Goal: Task Accomplishment & Management: Complete application form

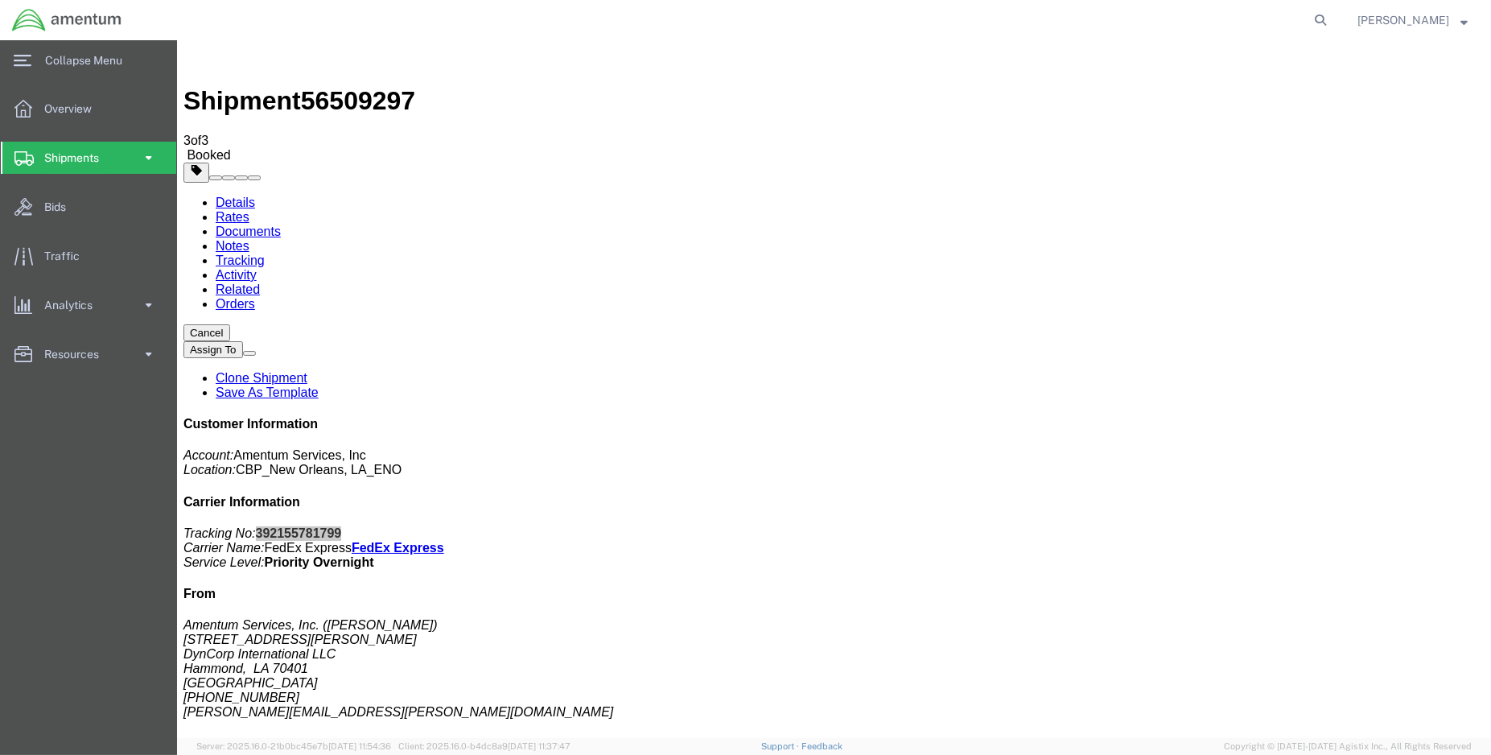
click at [142, 155] on span at bounding box center [149, 158] width 14 height 32
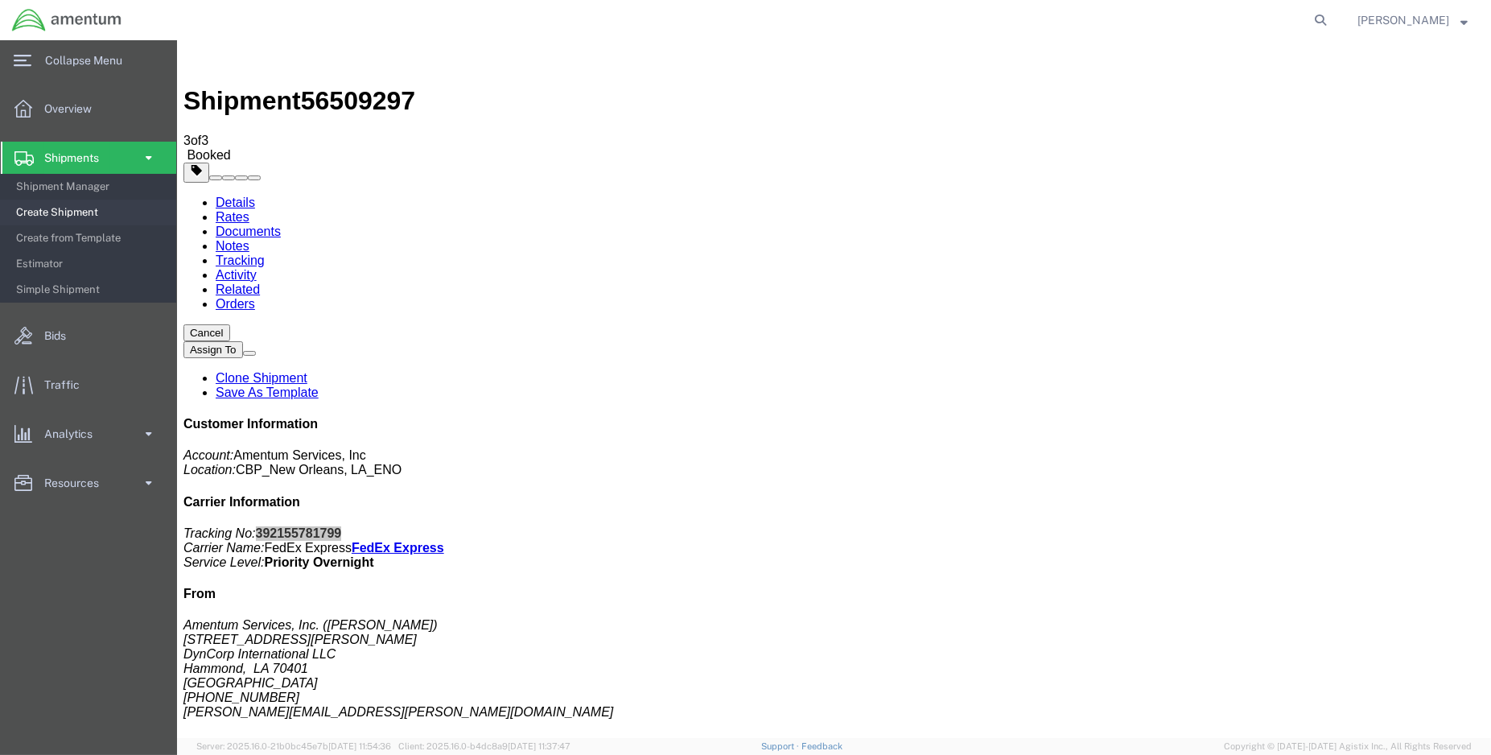
click at [72, 214] on span "Create Shipment" at bounding box center [90, 212] width 149 height 32
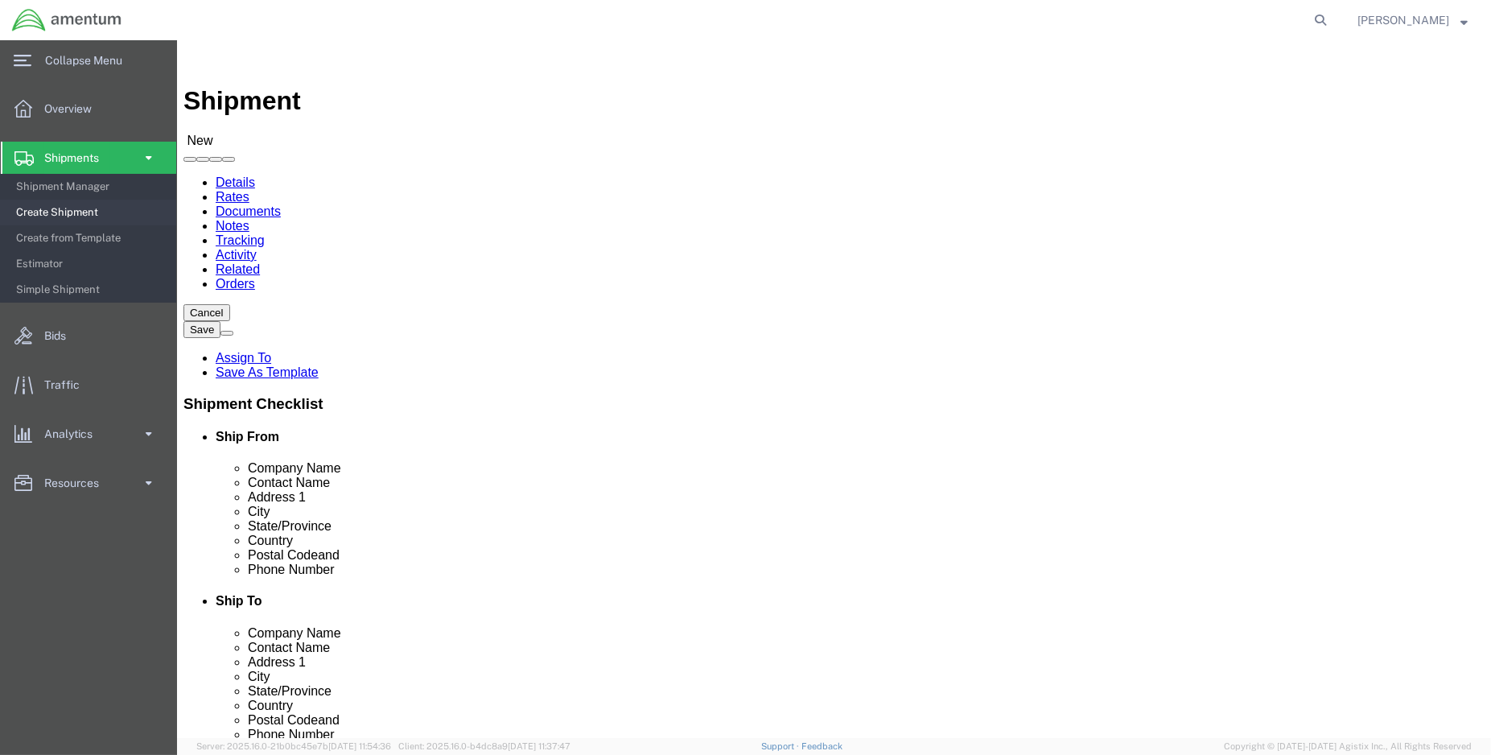
select select "MYPROFILE"
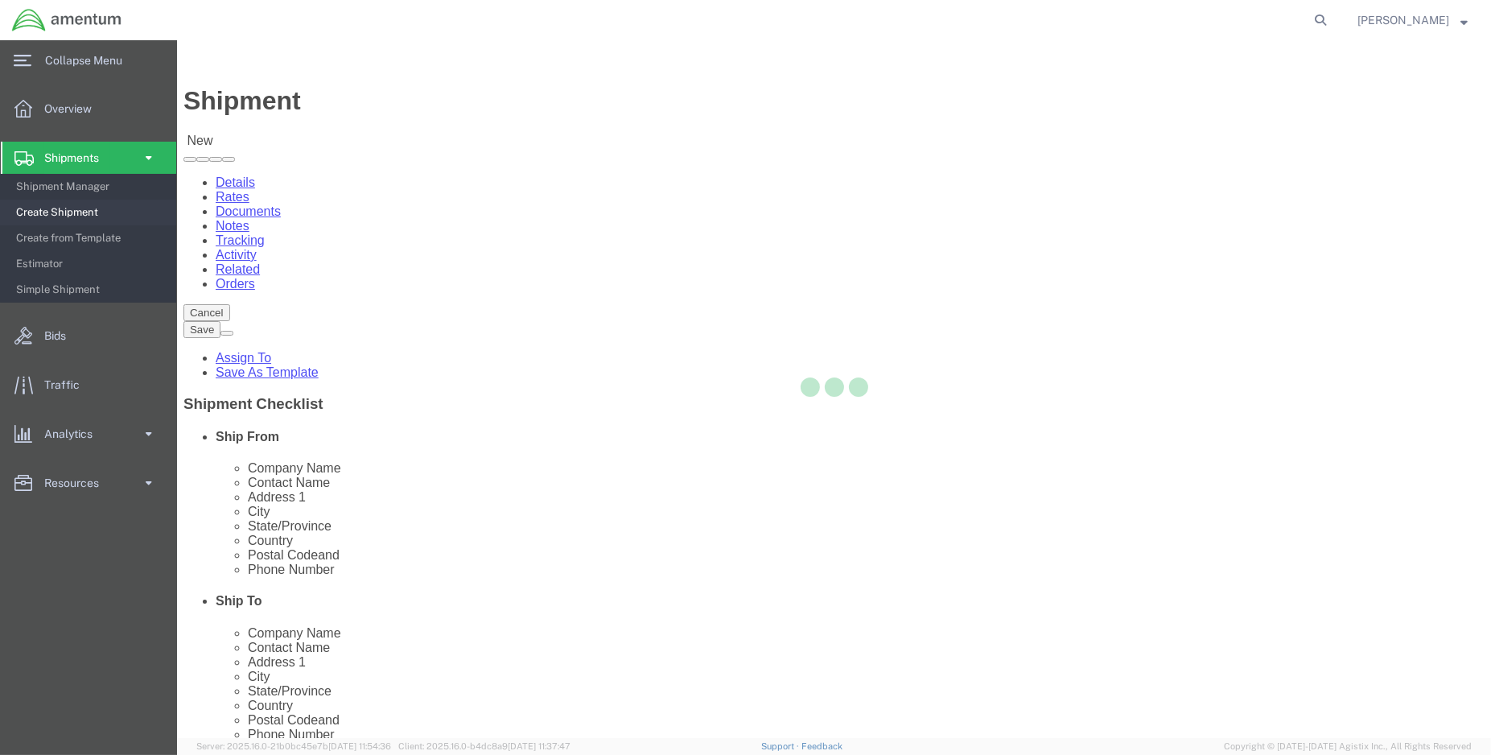
select select "LA"
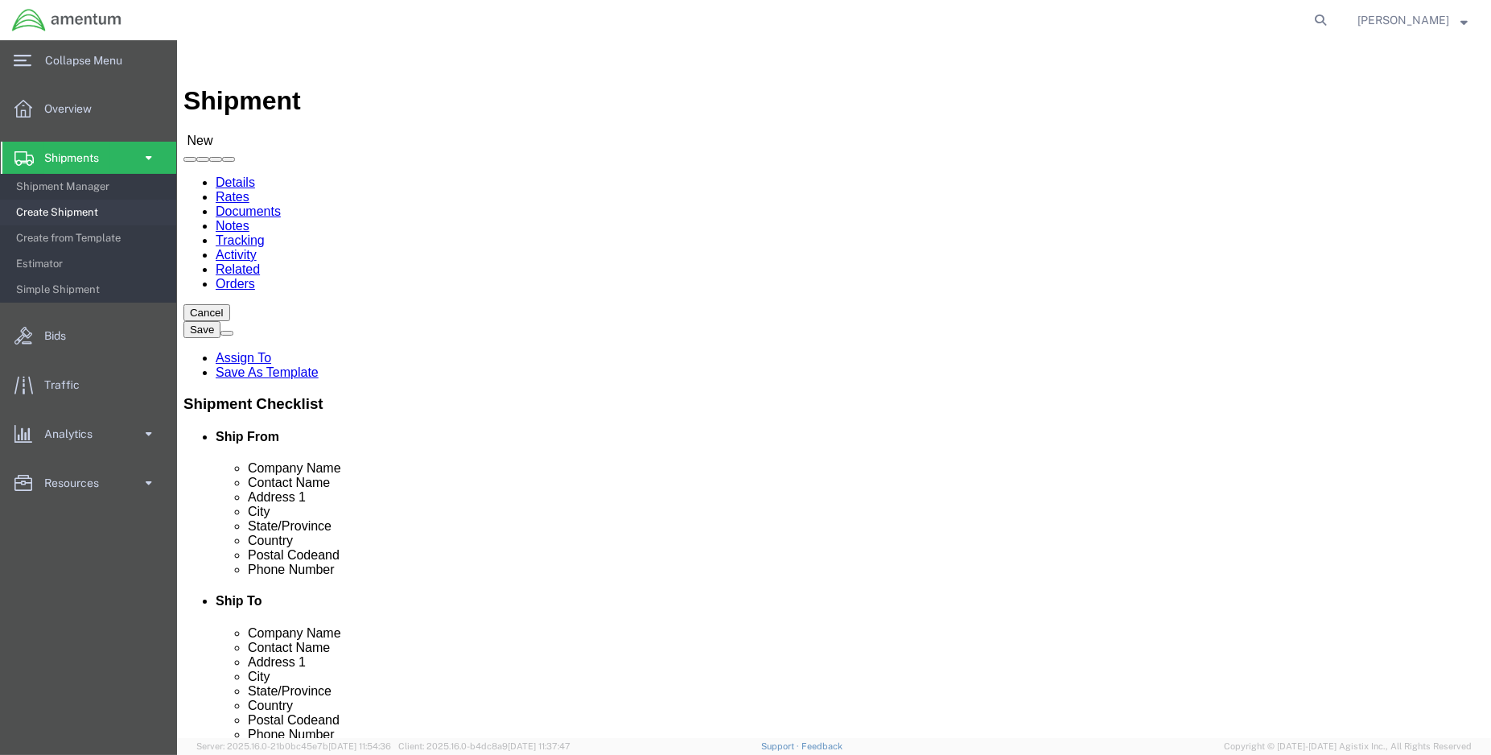
type input "E"
type input "DTM"
select select "49921"
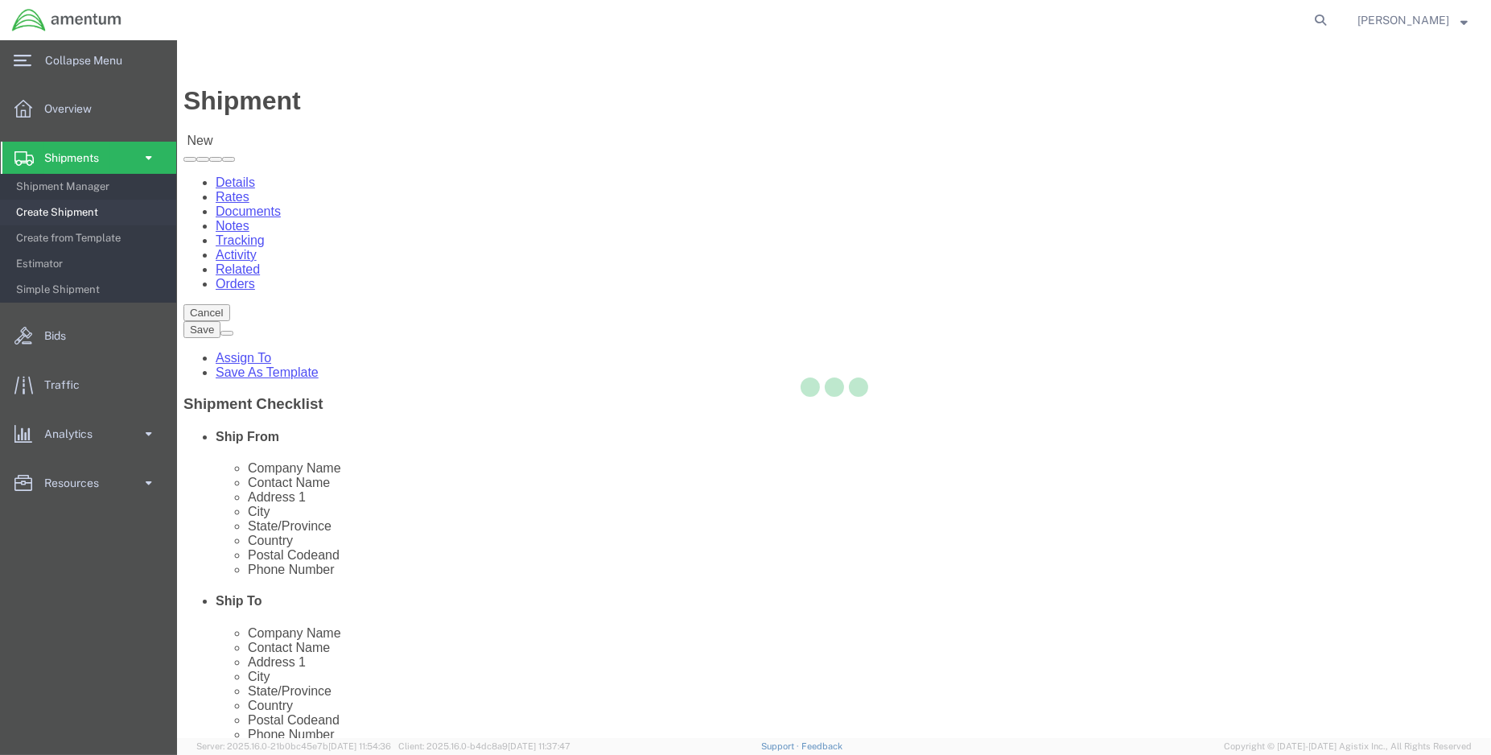
select select "MI"
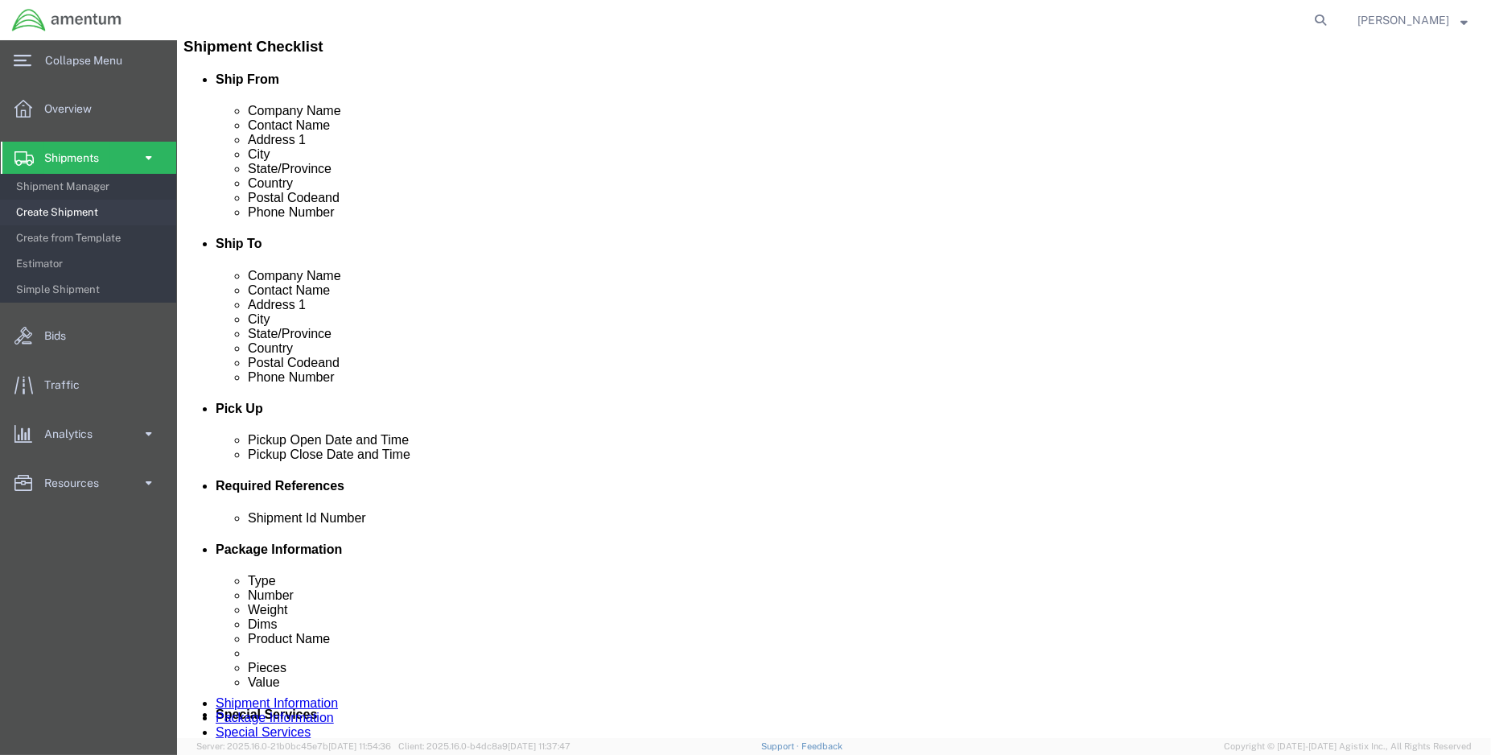
scroll to position [536, 0]
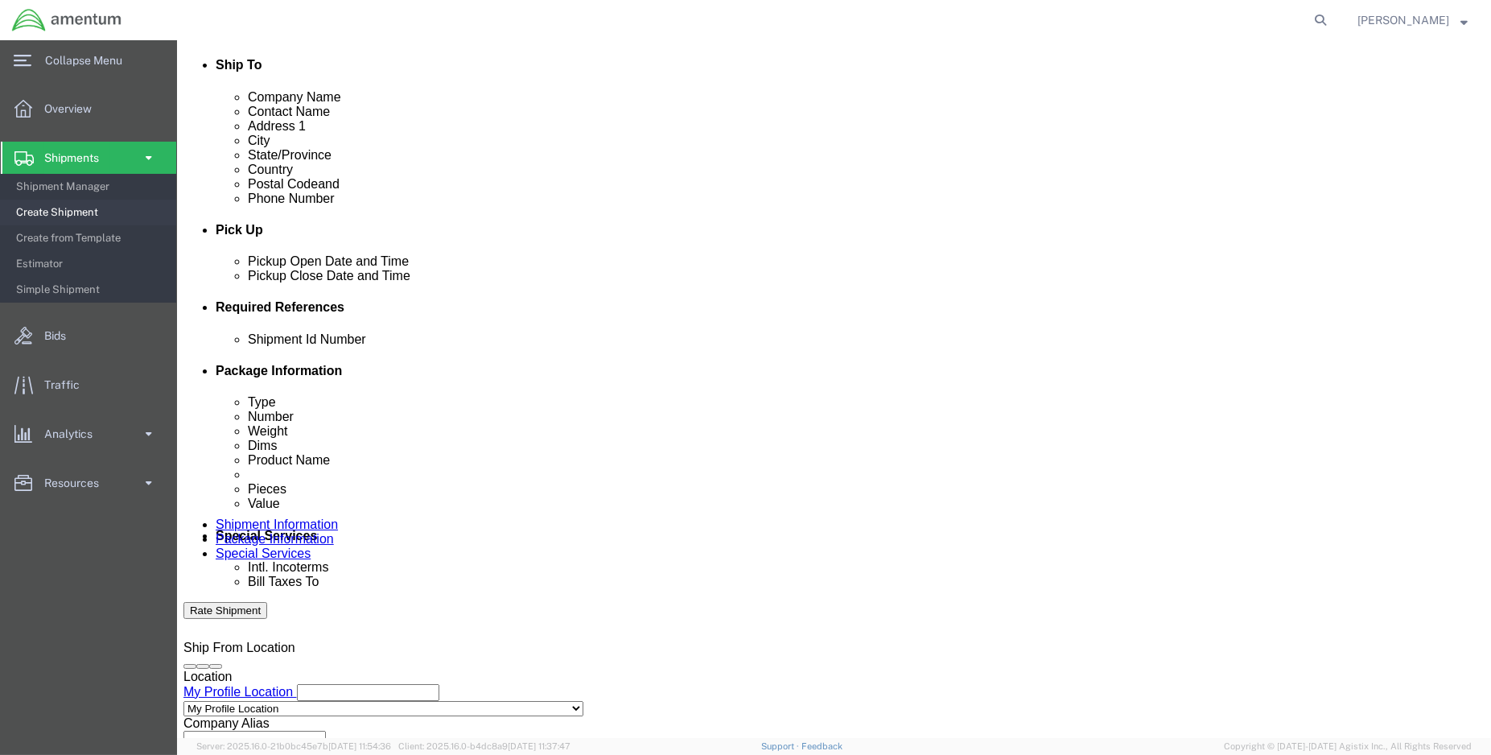
click div "[DATE] 10:00 AM"
type input "1:00 PM"
drag, startPoint x: 232, startPoint y: 586, endPoint x: 257, endPoint y: 475, distance: 113.0
click button "Apply"
click div "[DATE] 2:00 PM"
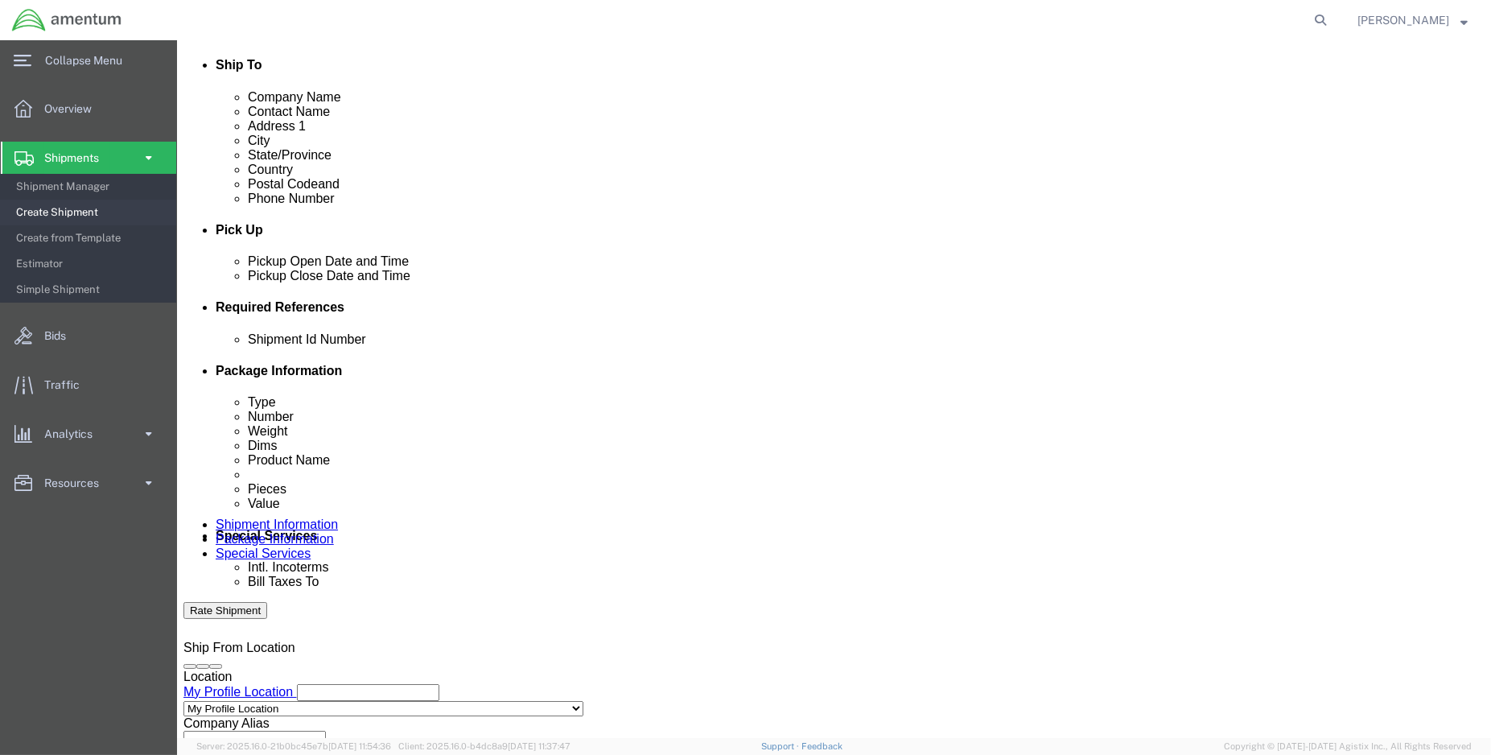
type input "3:00 PM"
click button "Apply"
click button "Add reference"
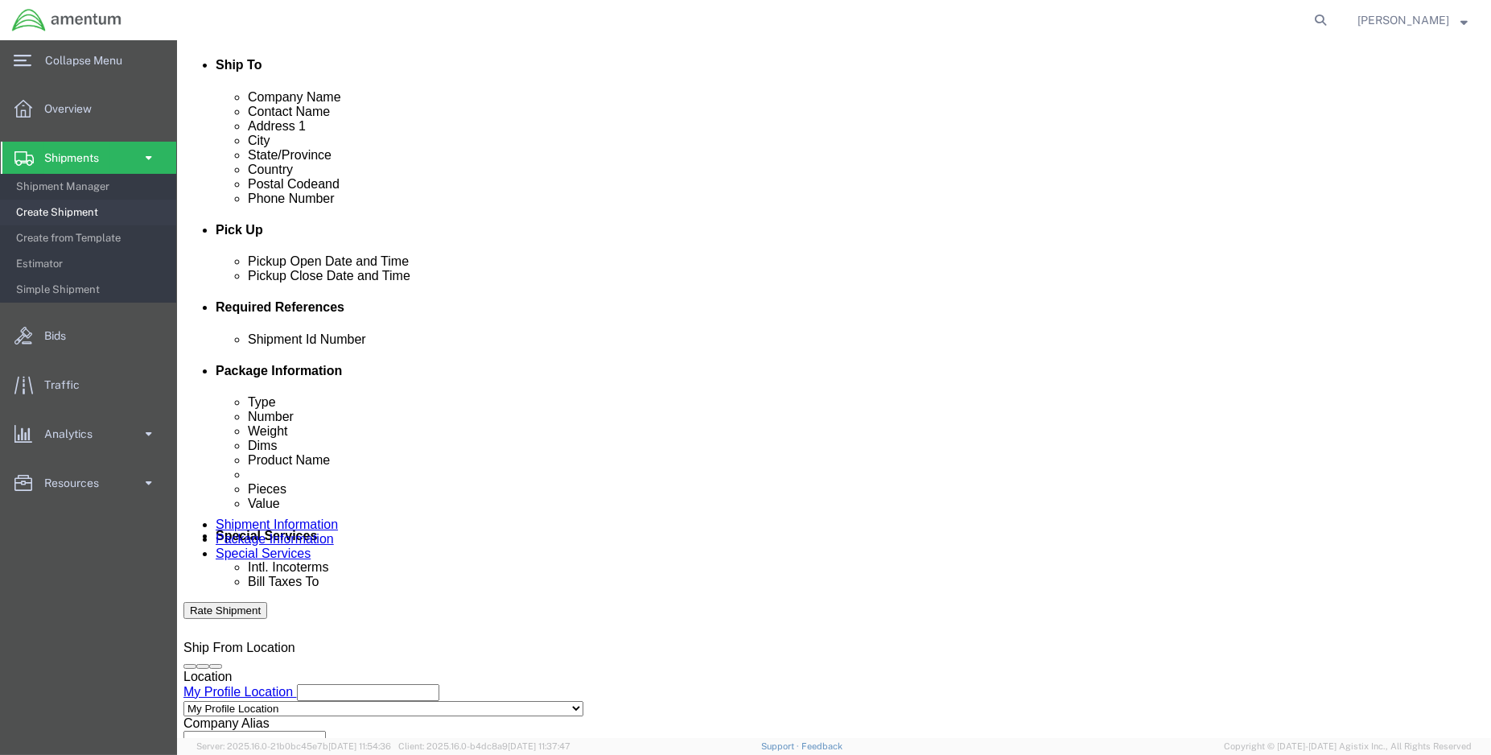
click div "Shipment Id Number Select Account Type Activity ID Airline Appointment Number A…"
click input "text"
type input "e"
type input "ENO shipment:"
select select "DEPT"
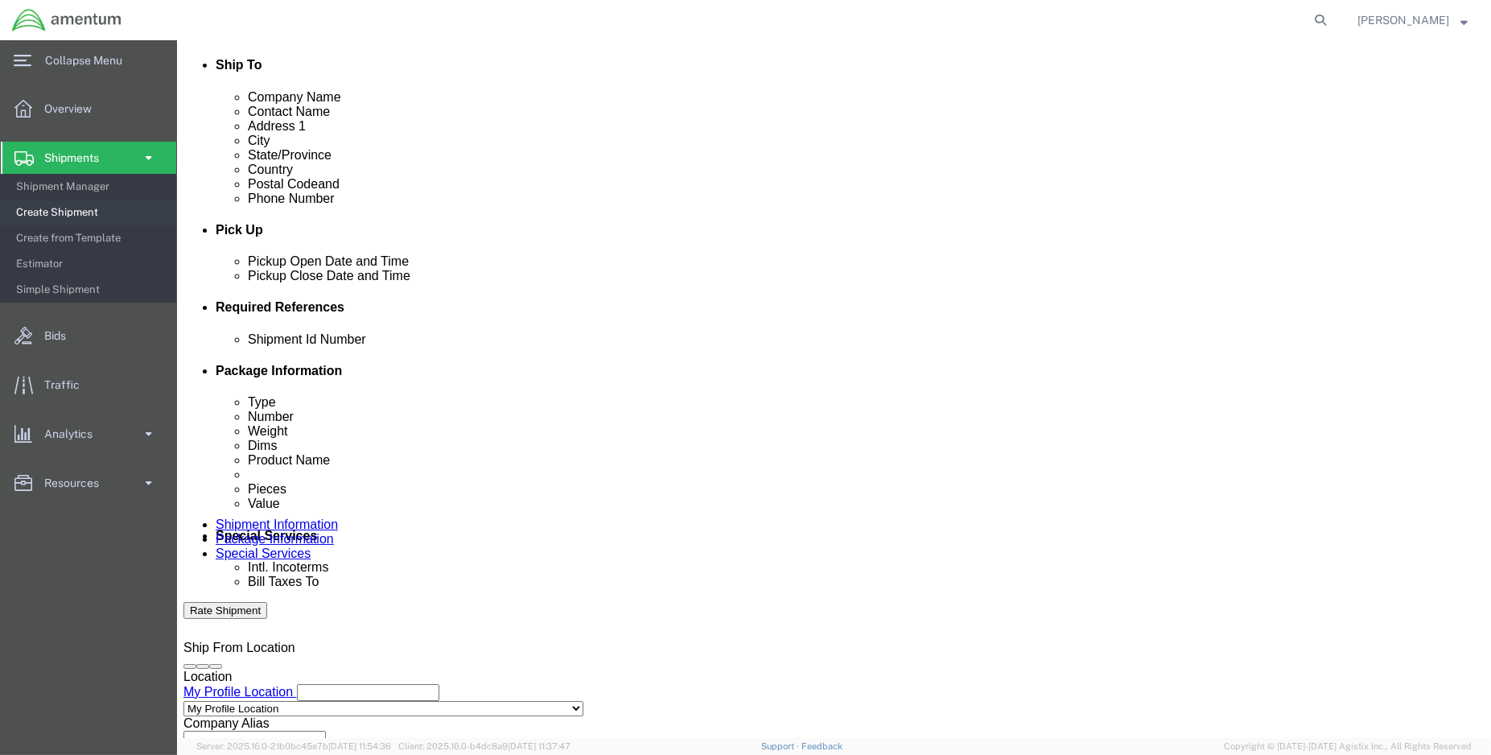
type input "CBP"
select select "CUSTREF"
type input "DTM usage: 324721"
select select "PROJNUM"
paste input "6118.03.03.2219.000.ENO.0000"
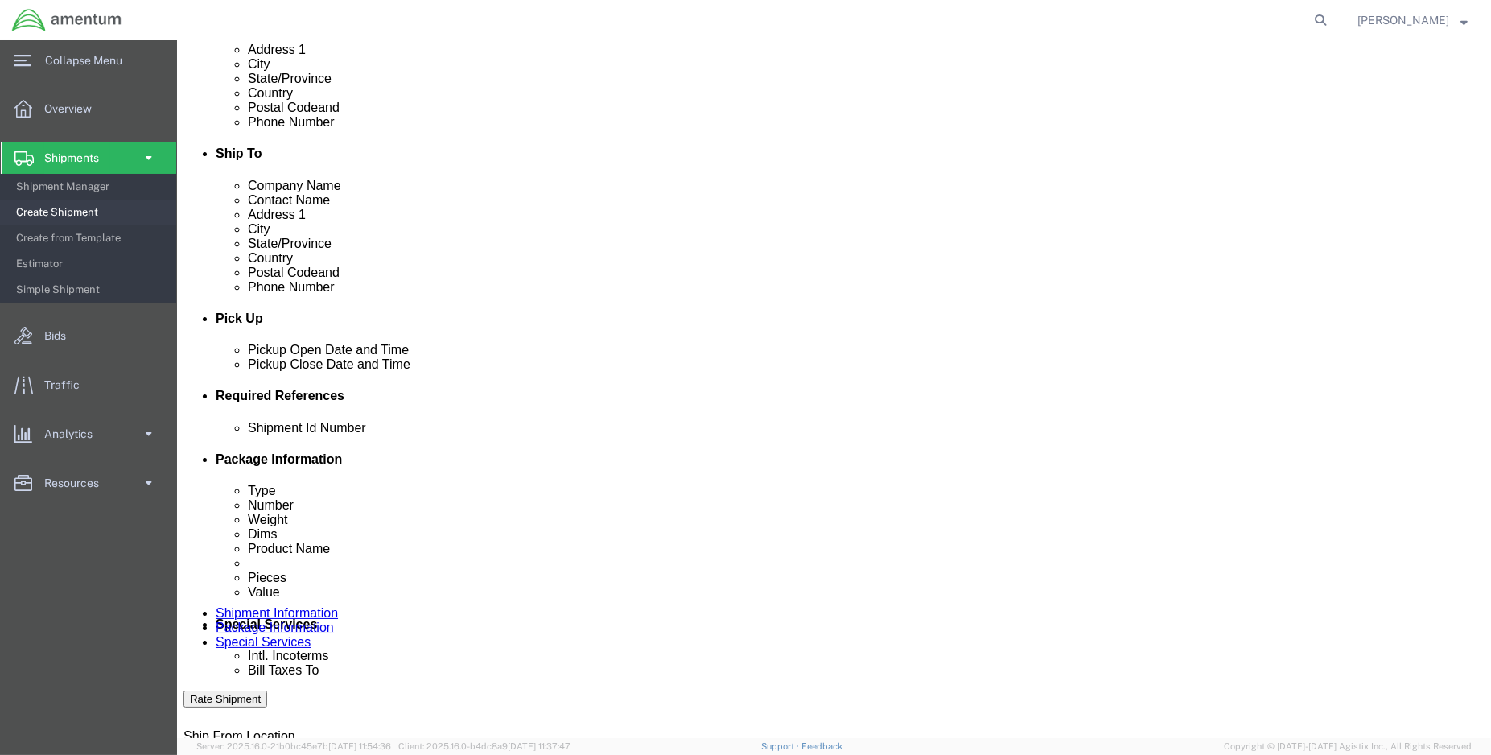
scroll to position [446, 0]
type input "6118.03.03.2219.000.ENO.0000"
click input "ENO shipment:"
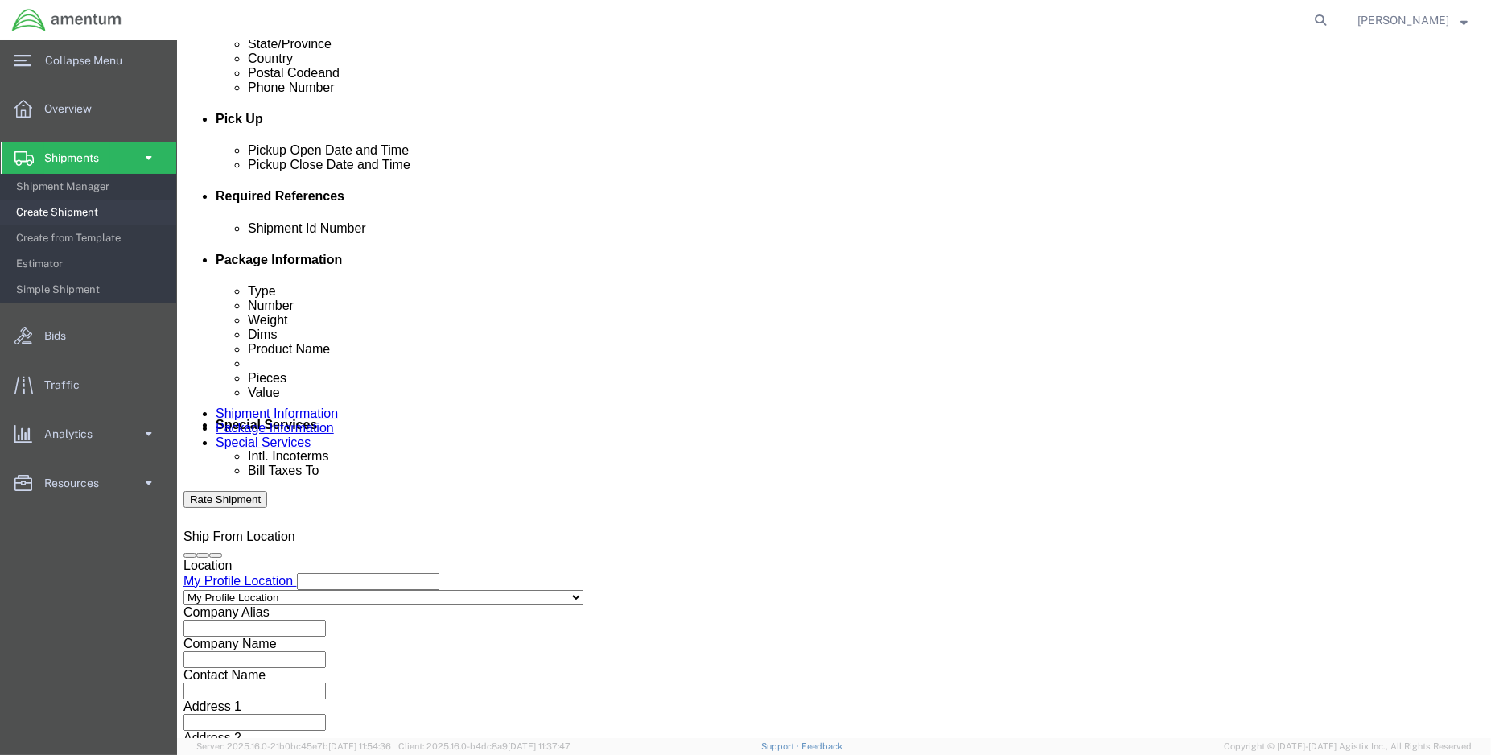
scroll to position [713, 0]
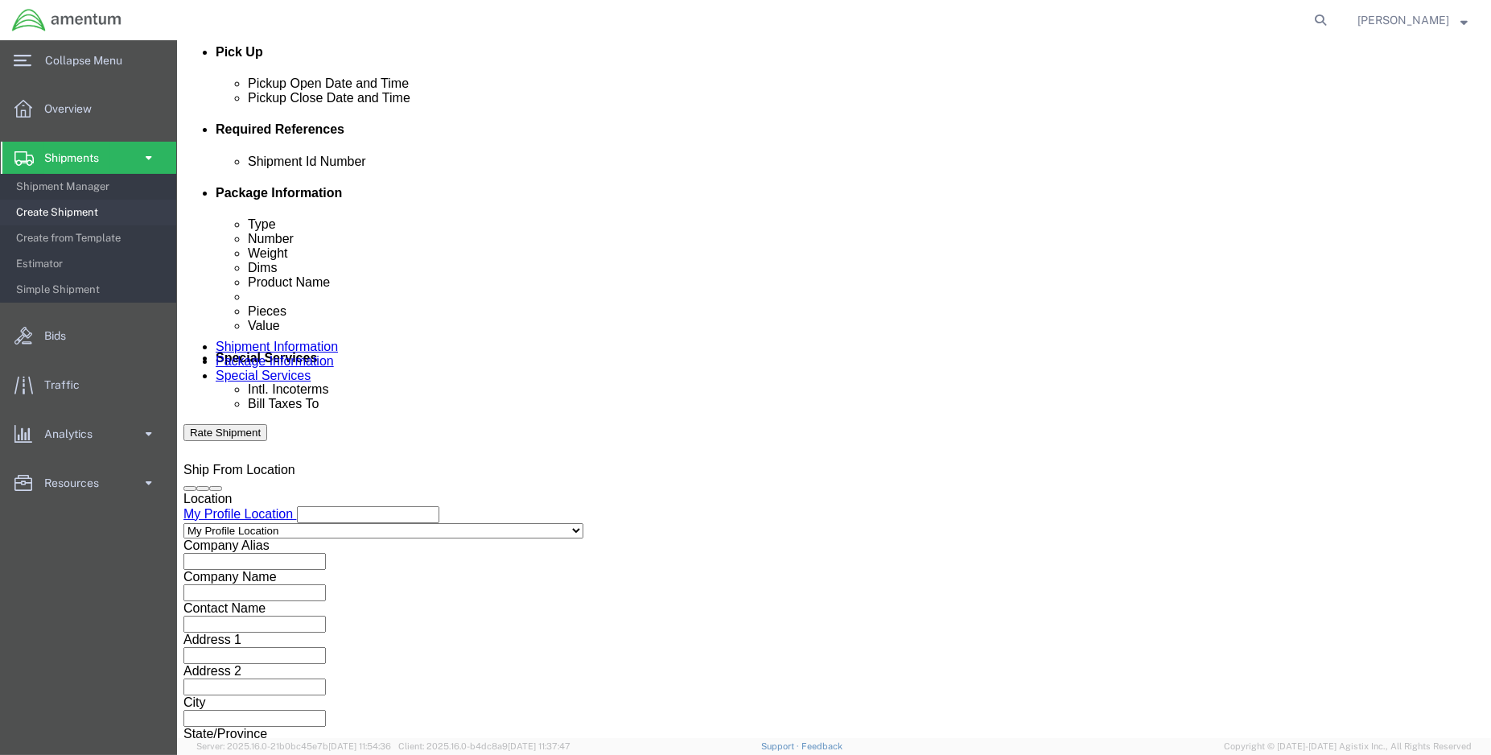
type input "ENO shipment: 94583"
click button "Continue"
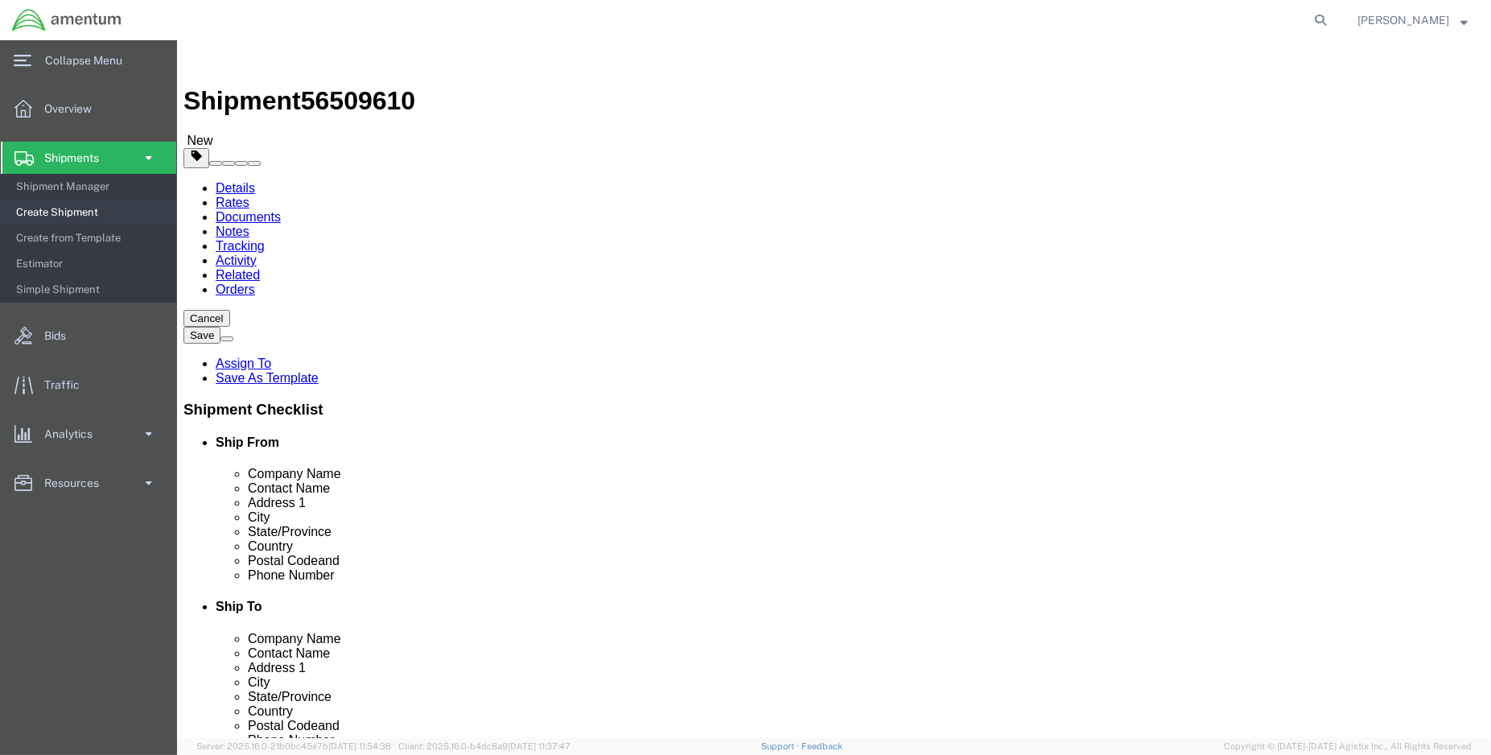
click select "Select BCK Boxes Bale(s) Basket(s) Bolt(s) Bottle(s) Buckets Bulk Bundle(s) Can…"
select select "SBX"
click select "Select BCK Boxes Bale(s) Basket(s) Bolt(s) Bottle(s) Buckets Bulk Bundle(s) Can…"
type input "12.25"
type input "11.00"
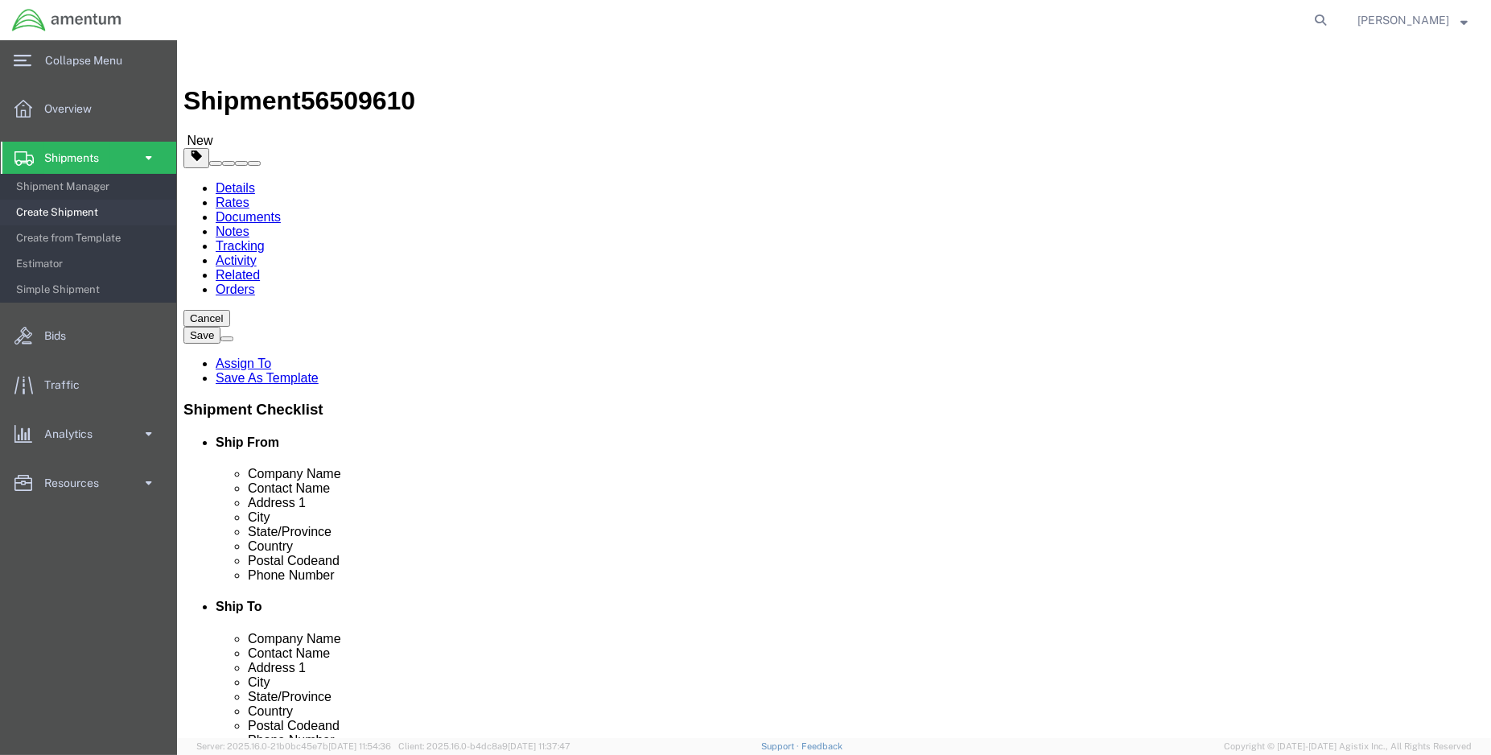
type input "1.50"
drag, startPoint x: 213, startPoint y: 376, endPoint x: 150, endPoint y: 397, distance: 66.7
click div "Package Type Select BCK Boxes Bale(s) Basket(s) Bolt(s) Bottle(s) Buckets Bulk …"
type input "1.00"
click link "Add Content"
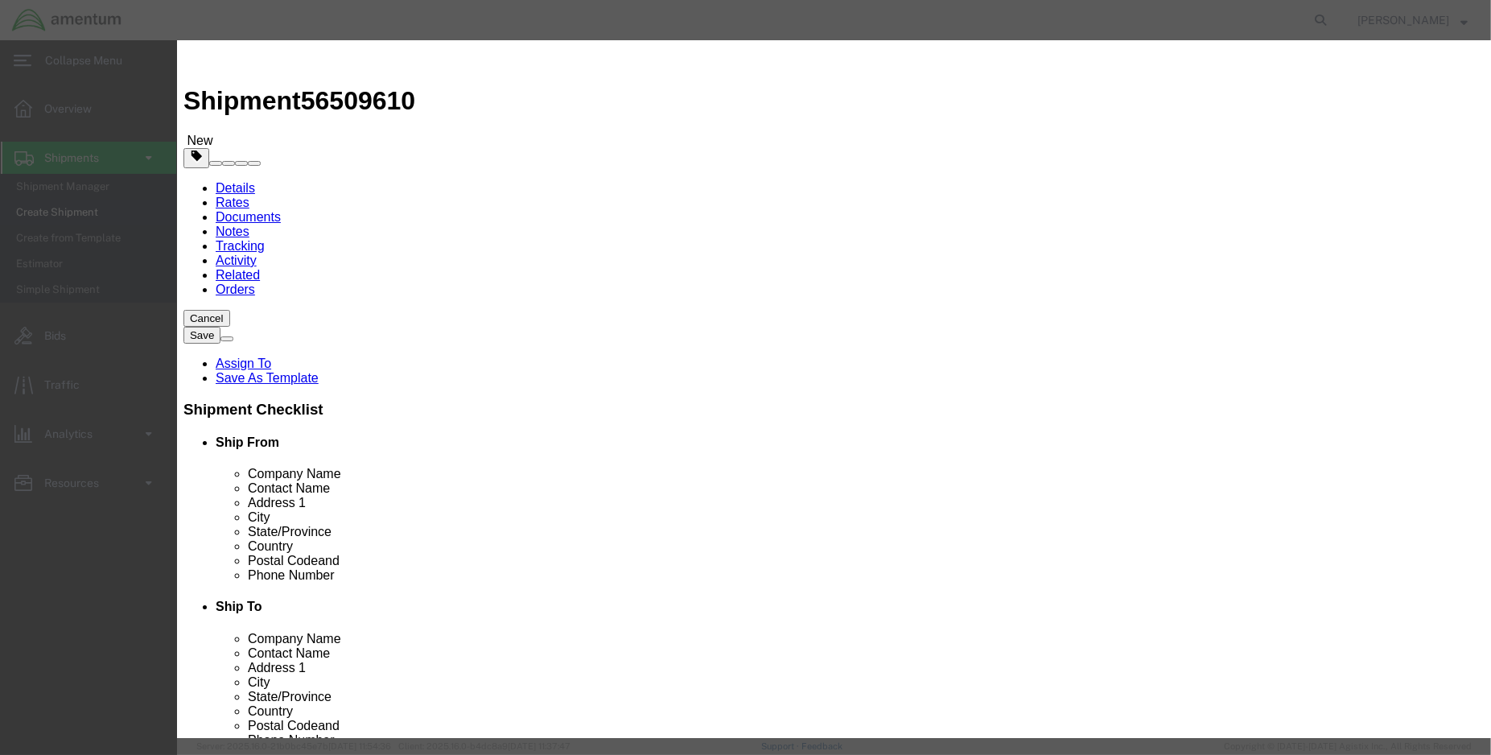
click input "text"
click input "350a58-1541-24"
type input "350A58-1541-24"
click div "Name: [PERSON_NAME]: 350A58-1541-24 Model: Description:"
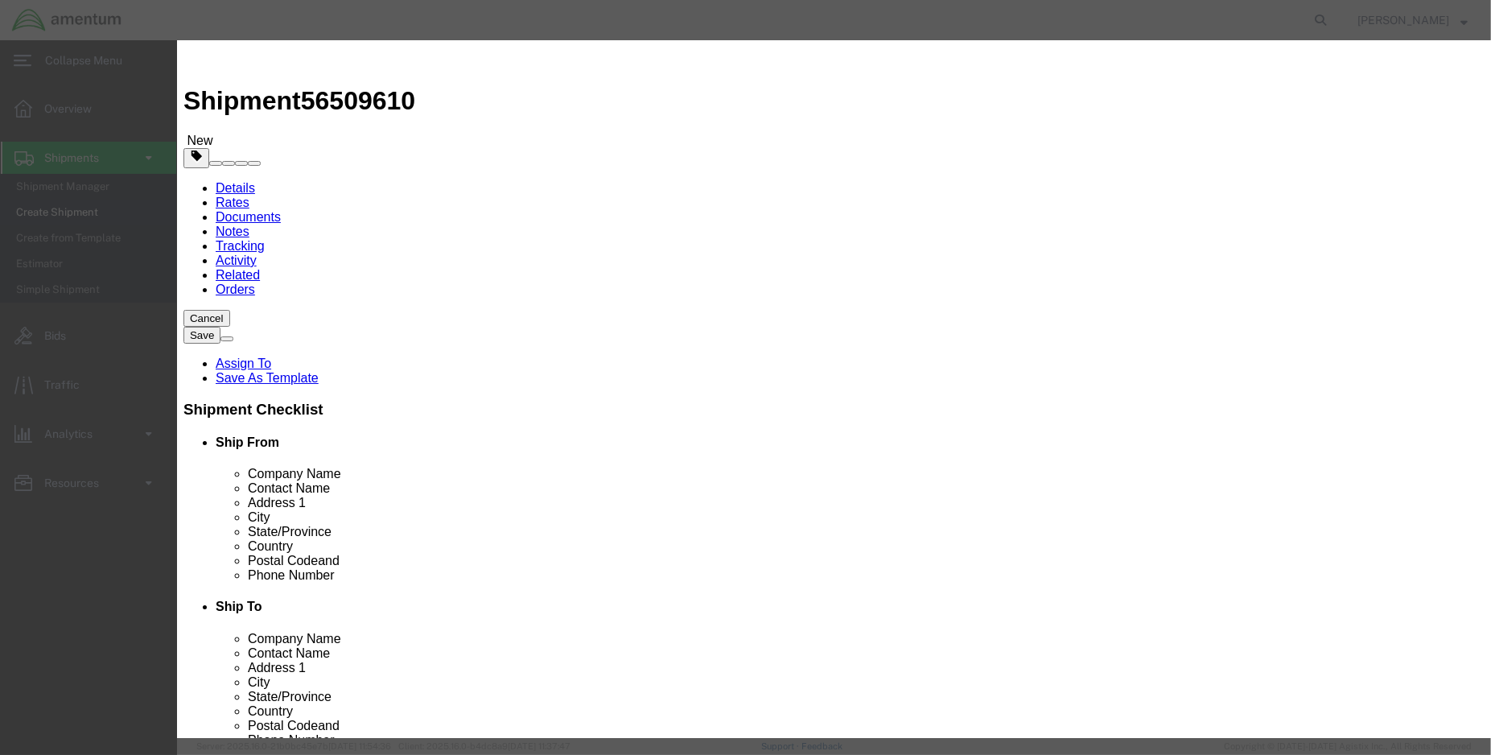
select select "USD"
type input "GASKET"
type input "350A58-1541-24"
type input "GASKET (PN: 350A58-1541-24)"
type input "1.00"
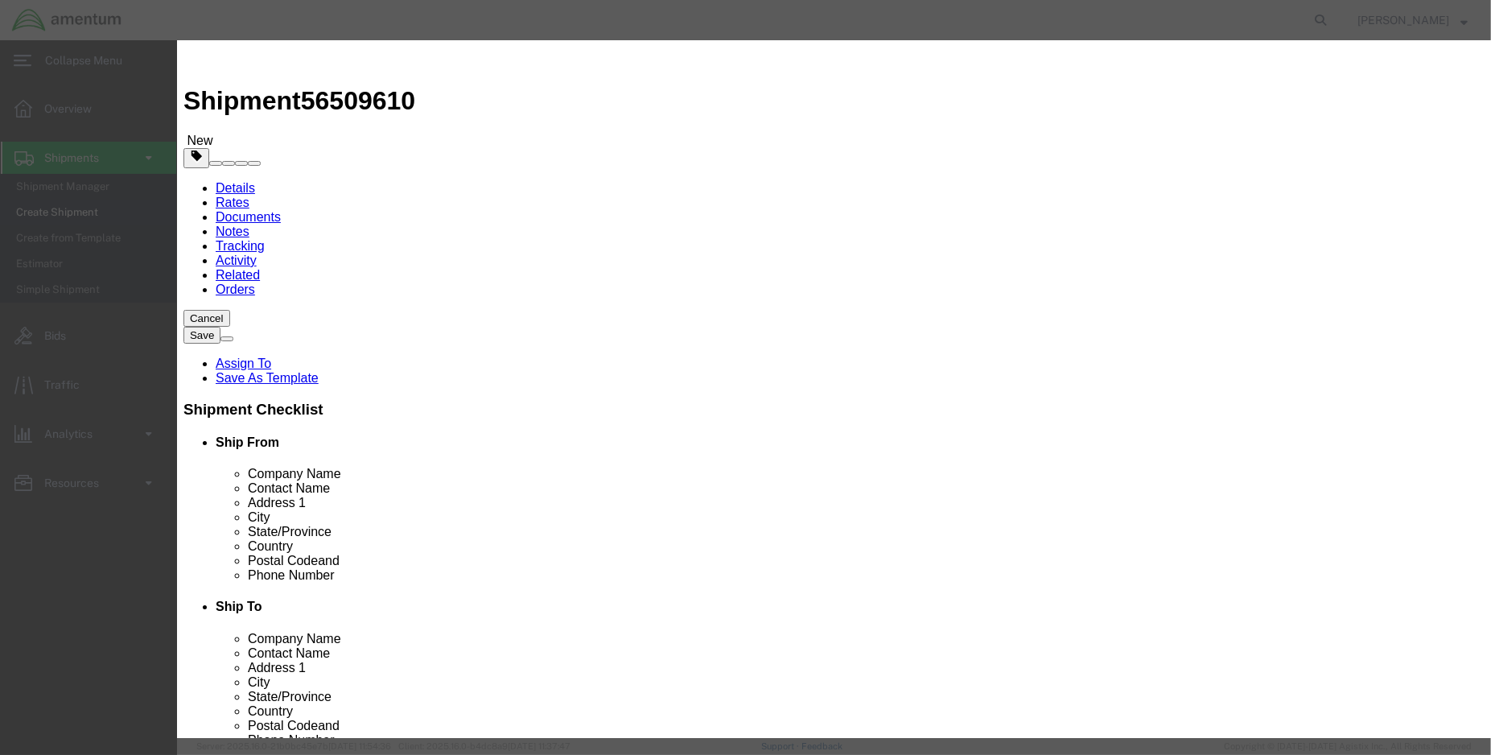
click input "text"
type input "100.00"
click button "Save & Close"
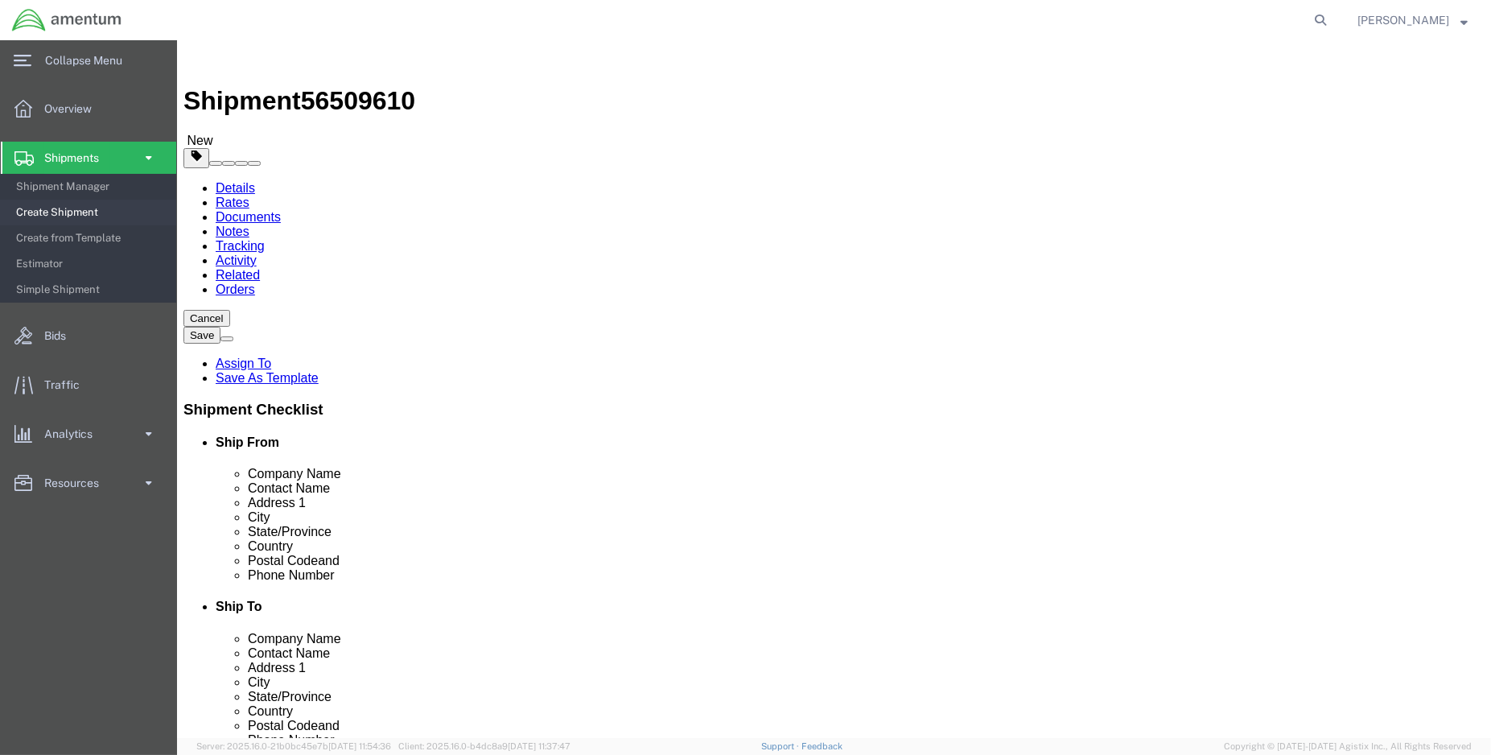
click button "Rate Shipment"
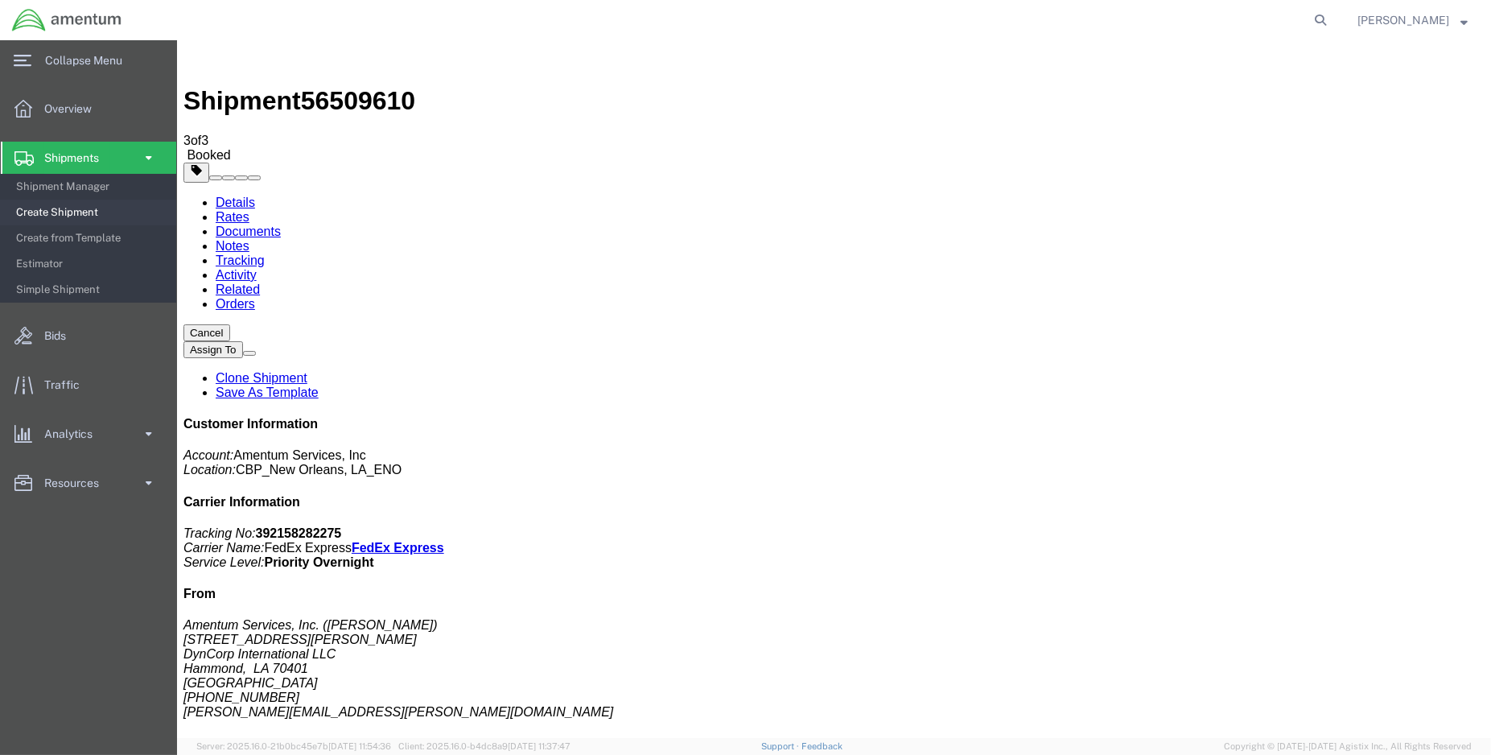
click at [236, 195] on link "Details" at bounding box center [234, 202] width 39 height 14
click link "Schedule pickup request"
drag, startPoint x: 1153, startPoint y: 201, endPoint x: 1076, endPoint y: 208, distance: 77.5
click p "Tracking No: 392158282275 Carrier Name: FedEx Express FedEx Express Service Lev…"
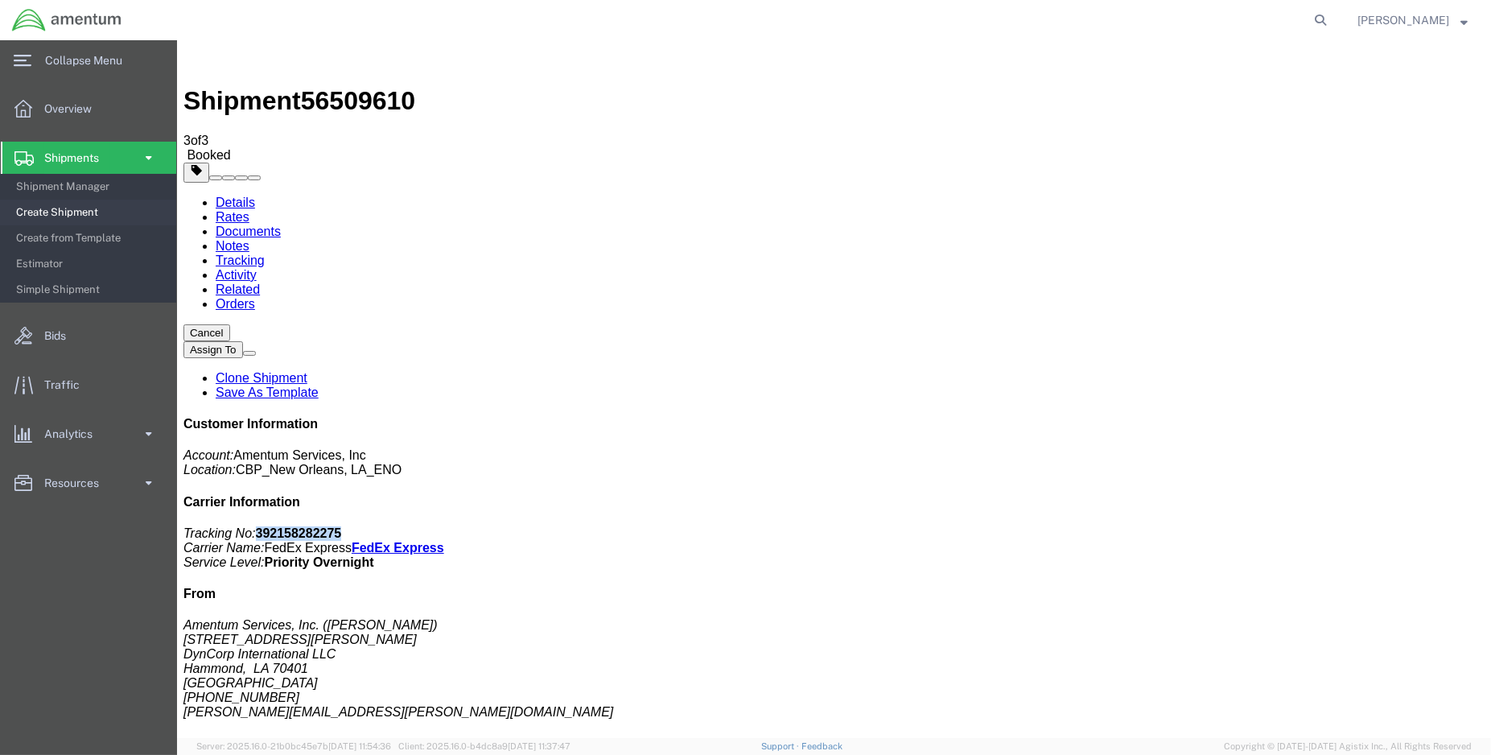
drag, startPoint x: 1076, startPoint y: 208, endPoint x: 1085, endPoint y: 208, distance: 8.8
copy b "392158282275"
